Goal: Task Accomplishment & Management: Complete application form

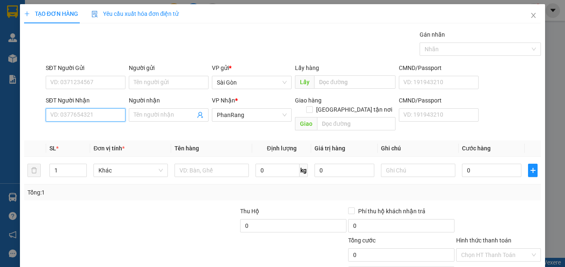
click at [83, 117] on input "SĐT Người Nhận" at bounding box center [86, 114] width 80 height 13
type input "0911029303"
click at [85, 114] on input "0911029303" at bounding box center [86, 114] width 80 height 13
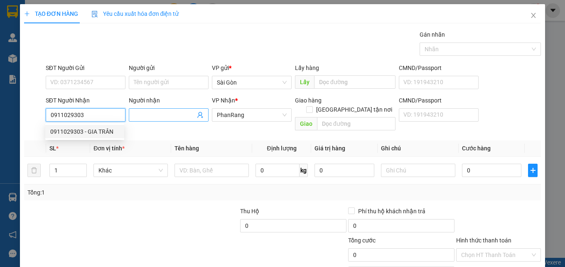
type input "0911029303"
click at [142, 114] on input "Người nhận" at bounding box center [165, 114] width 62 height 9
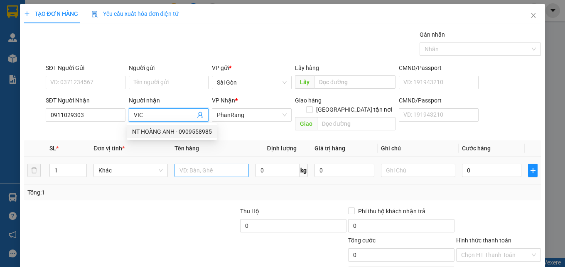
type input "VIC"
click at [182, 165] on input "text" at bounding box center [212, 169] width 74 height 13
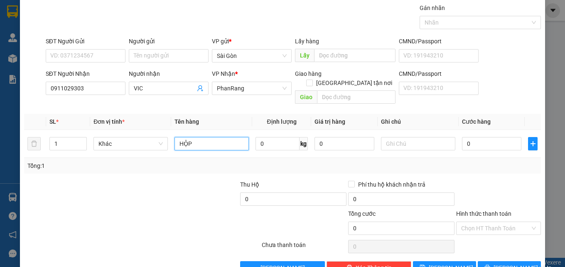
scroll to position [41, 0]
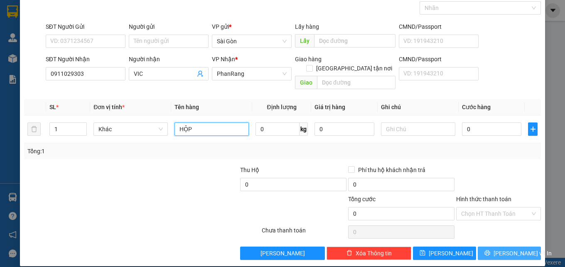
type input "HỘP"
click at [491, 249] on span "printer" at bounding box center [488, 252] width 6 height 7
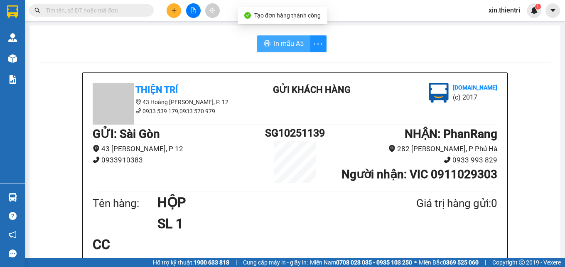
click at [274, 46] on span "In mẫu A5" at bounding box center [289, 43] width 30 height 10
